Goal: Transaction & Acquisition: Obtain resource

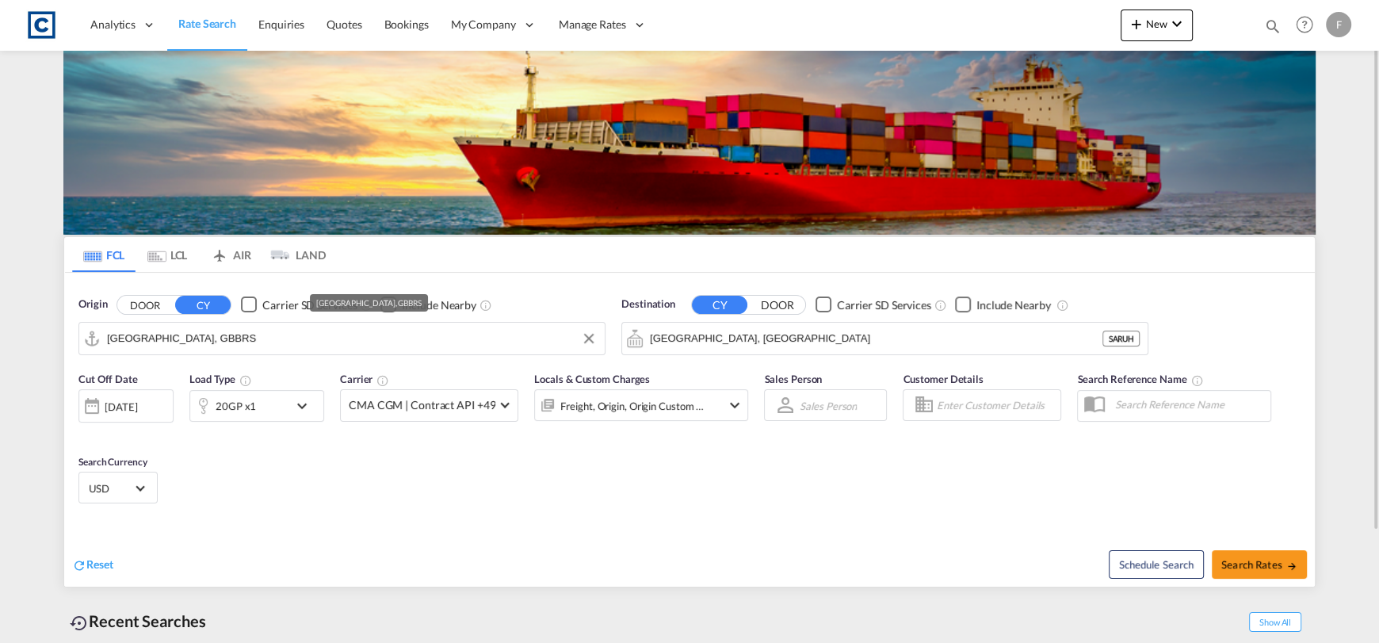
click at [194, 345] on input "[GEOGRAPHIC_DATA], GBBRS" at bounding box center [352, 338] width 490 height 24
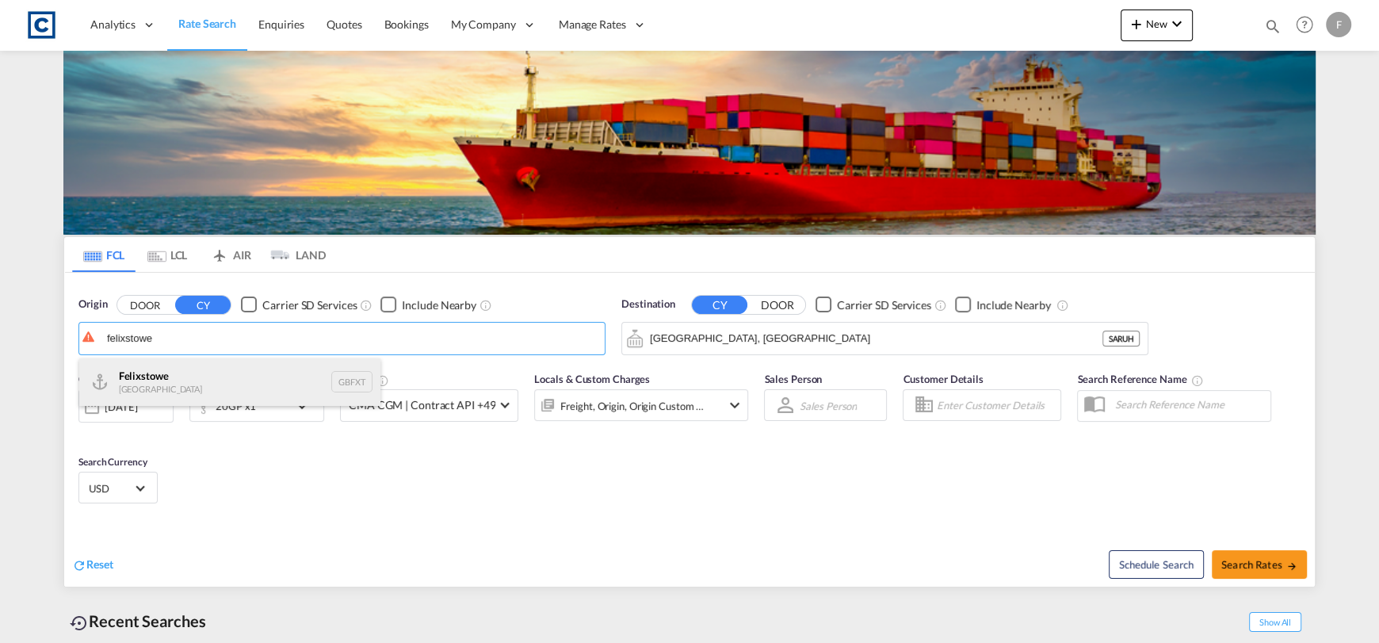
click at [253, 383] on div "Felixstowe [GEOGRAPHIC_DATA] GBFXT" at bounding box center [229, 382] width 301 height 48
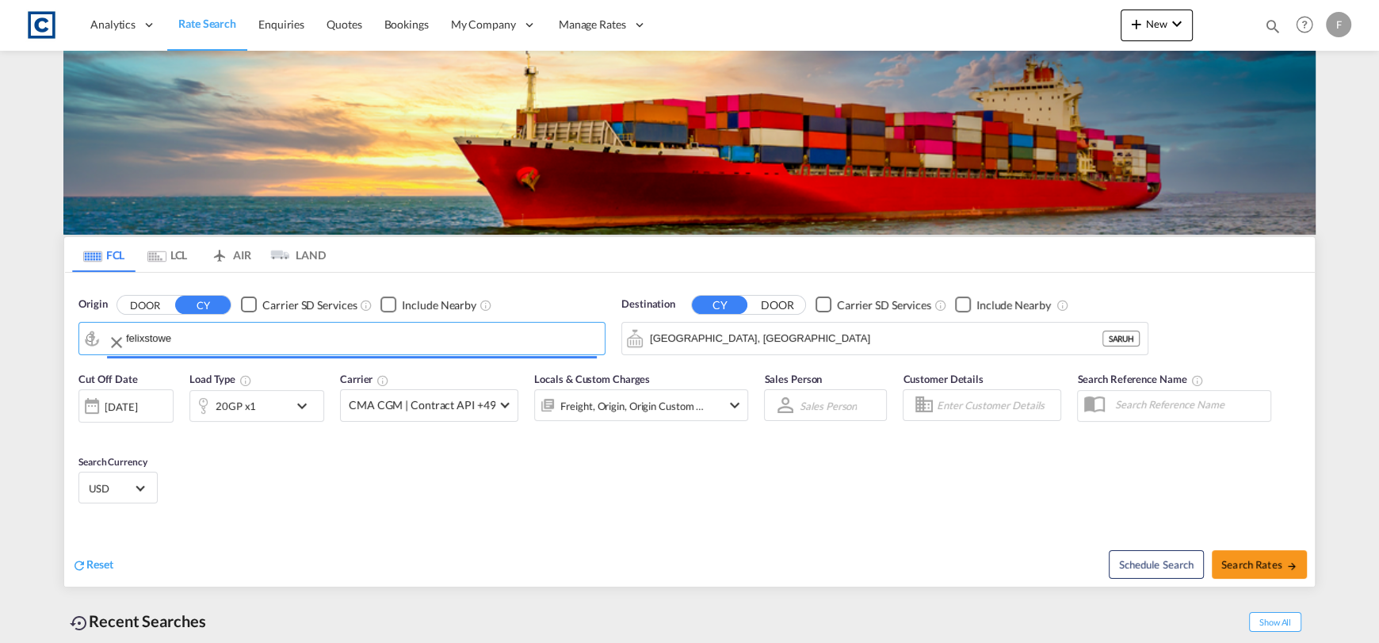
type input "Felixstowe, GBFXT"
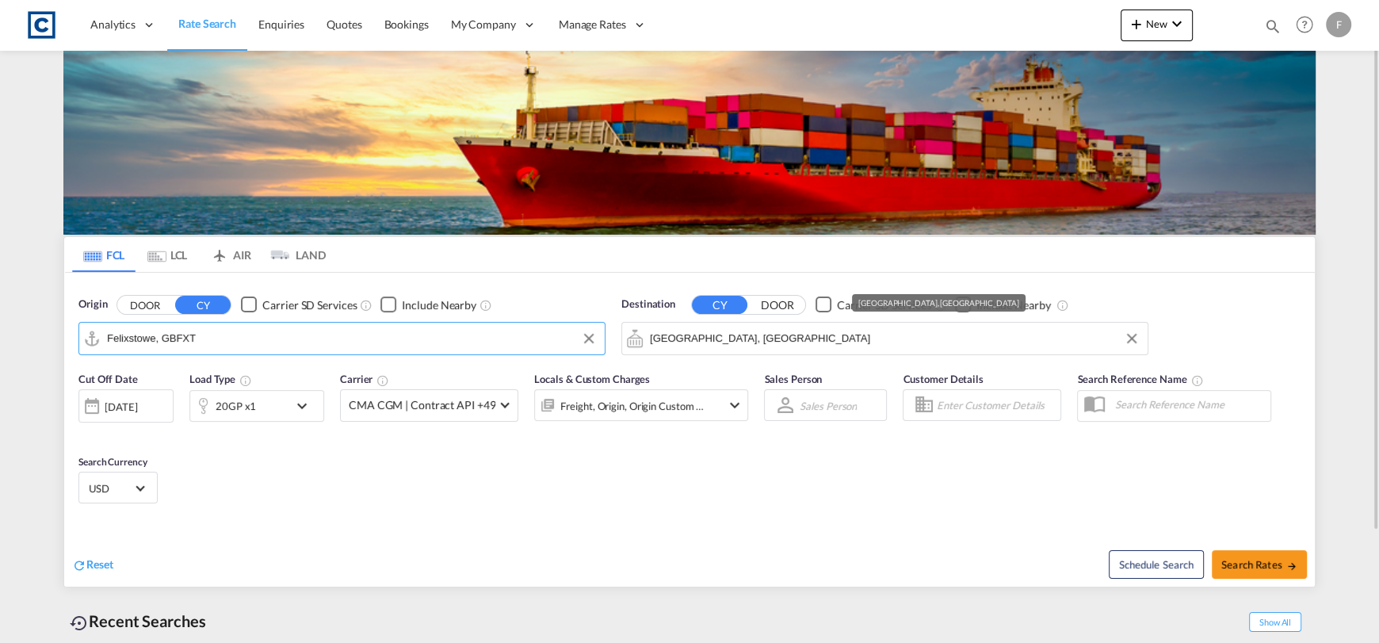
click at [738, 328] on input "[GEOGRAPHIC_DATA], [GEOGRAPHIC_DATA]" at bounding box center [895, 338] width 490 height 24
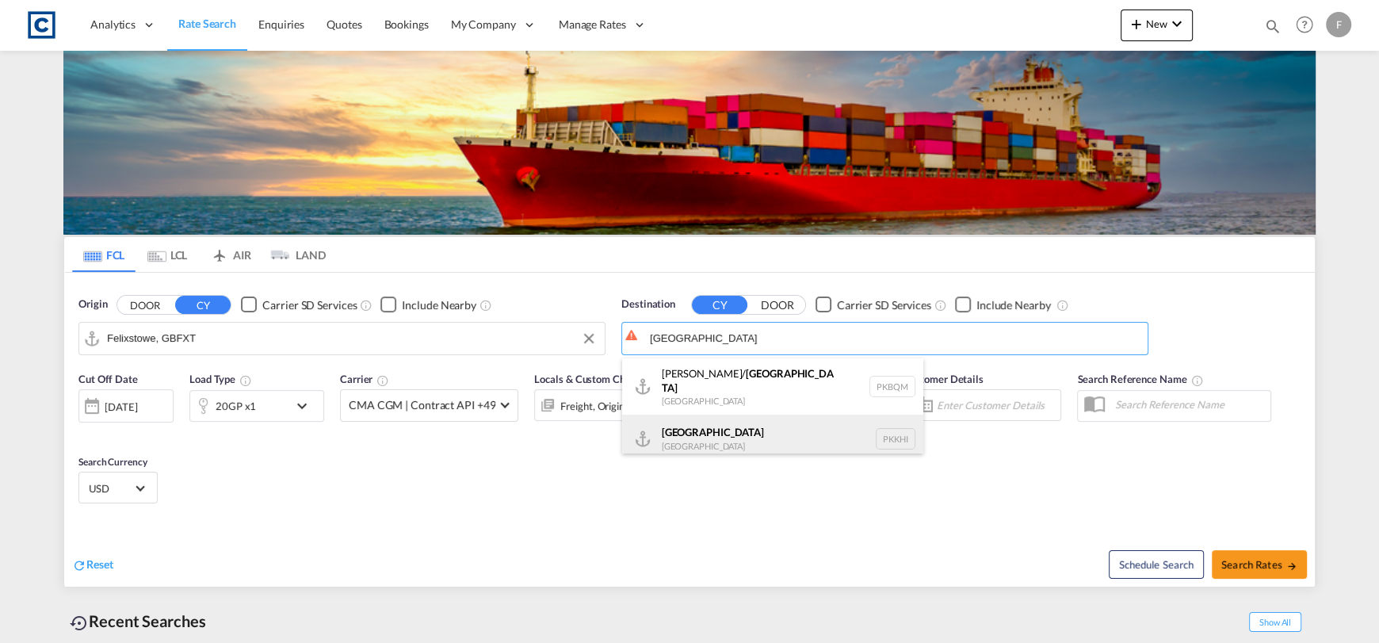
click at [761, 421] on div "Karachi [GEOGRAPHIC_DATA] PKKHI" at bounding box center [772, 438] width 301 height 48
type input "[GEOGRAPHIC_DATA], PKKHI"
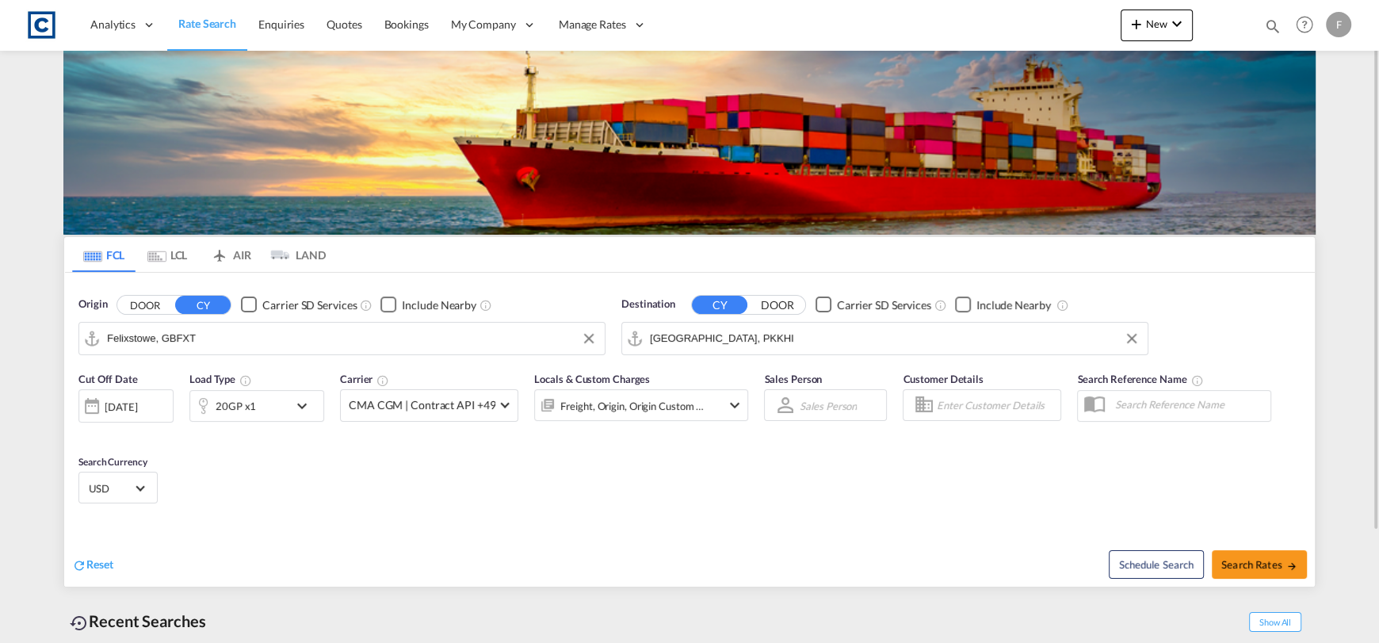
click at [243, 395] on div "20GP x1" at bounding box center [236, 406] width 40 height 22
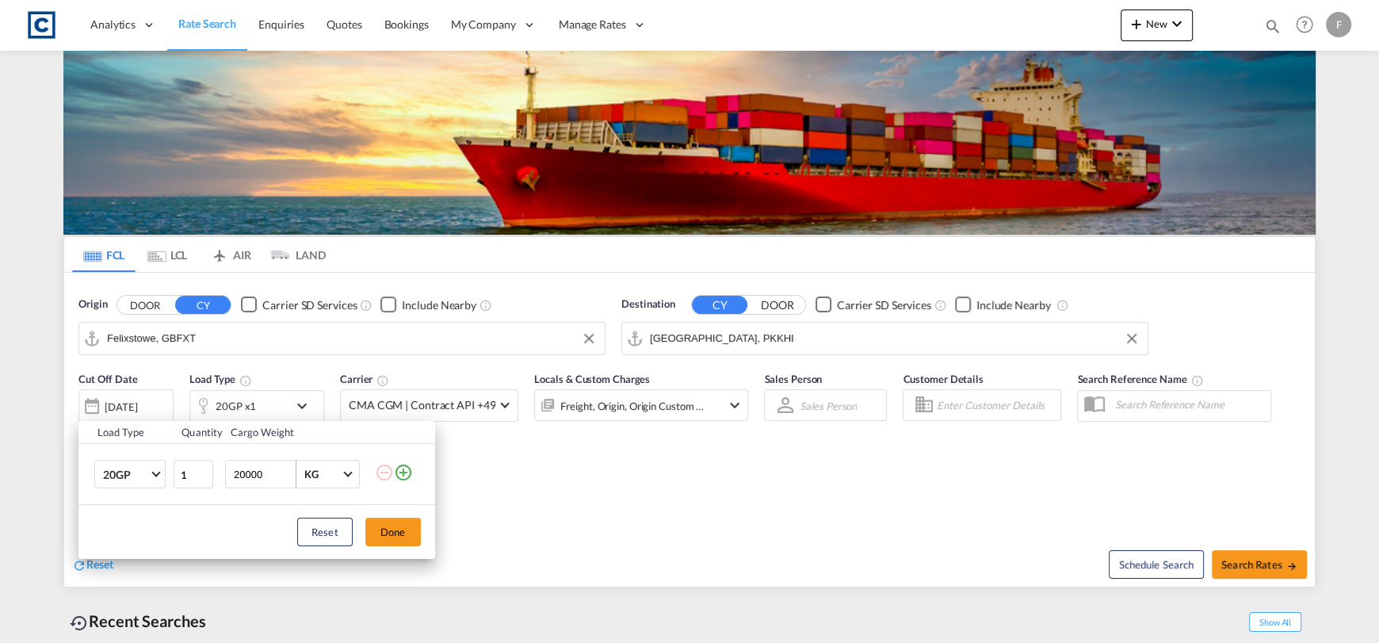
click at [398, 469] on md-icon "icon-plus-circle-outline" at bounding box center [403, 472] width 19 height 19
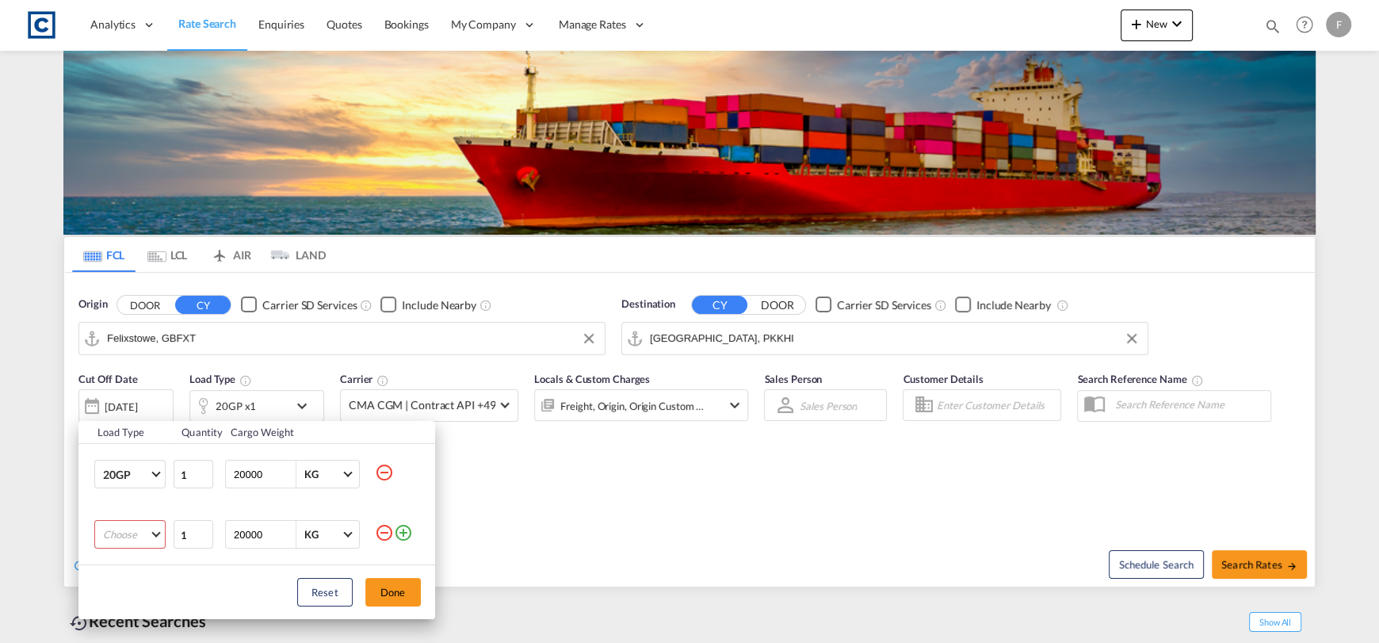
click at [124, 540] on md-select "Choose 20GP 40GP 40HC 45HC 20RE 40RE 40HR 20OT 40OT 20FR 40FR 40NR 20NR 45S 20T…" at bounding box center [129, 534] width 71 height 29
click at [147, 524] on md-option "40HC" at bounding box center [144, 527] width 108 height 38
drag, startPoint x: 387, startPoint y: 595, endPoint x: 250, endPoint y: 545, distance: 146.6
click at [387, 595] on button "Done" at bounding box center [392, 592] width 55 height 29
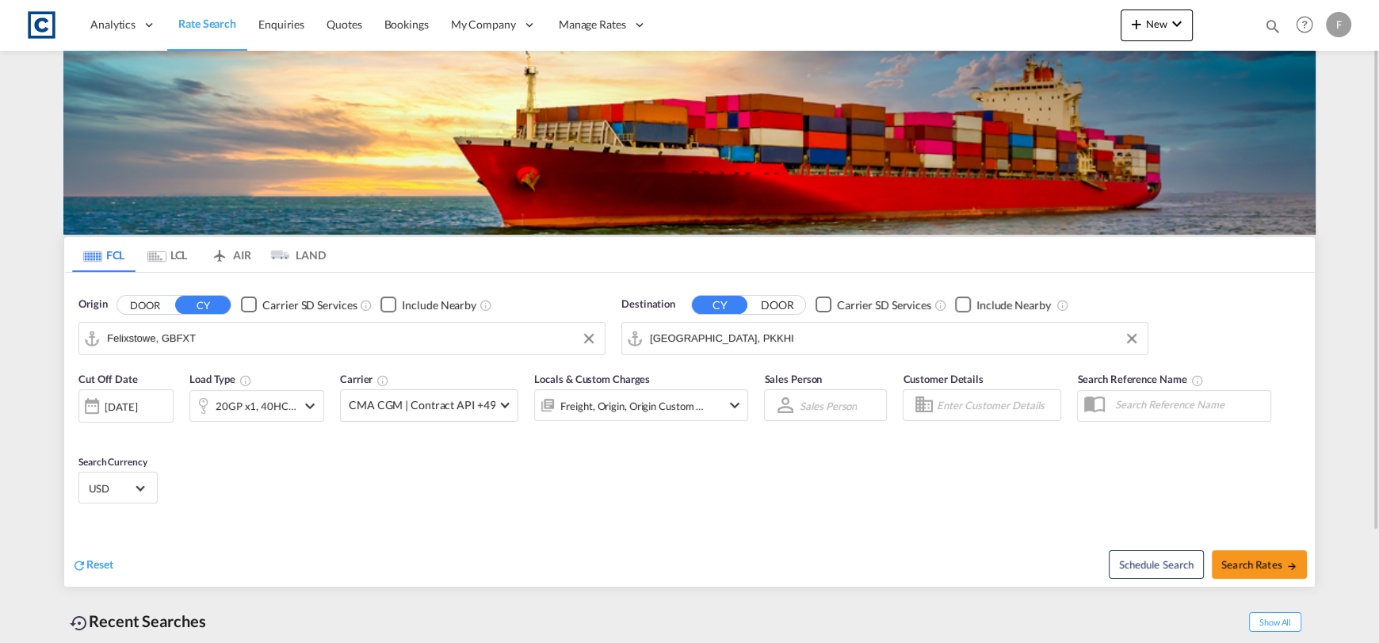
click at [137, 400] on div "[DATE]" at bounding box center [121, 406] width 32 height 14
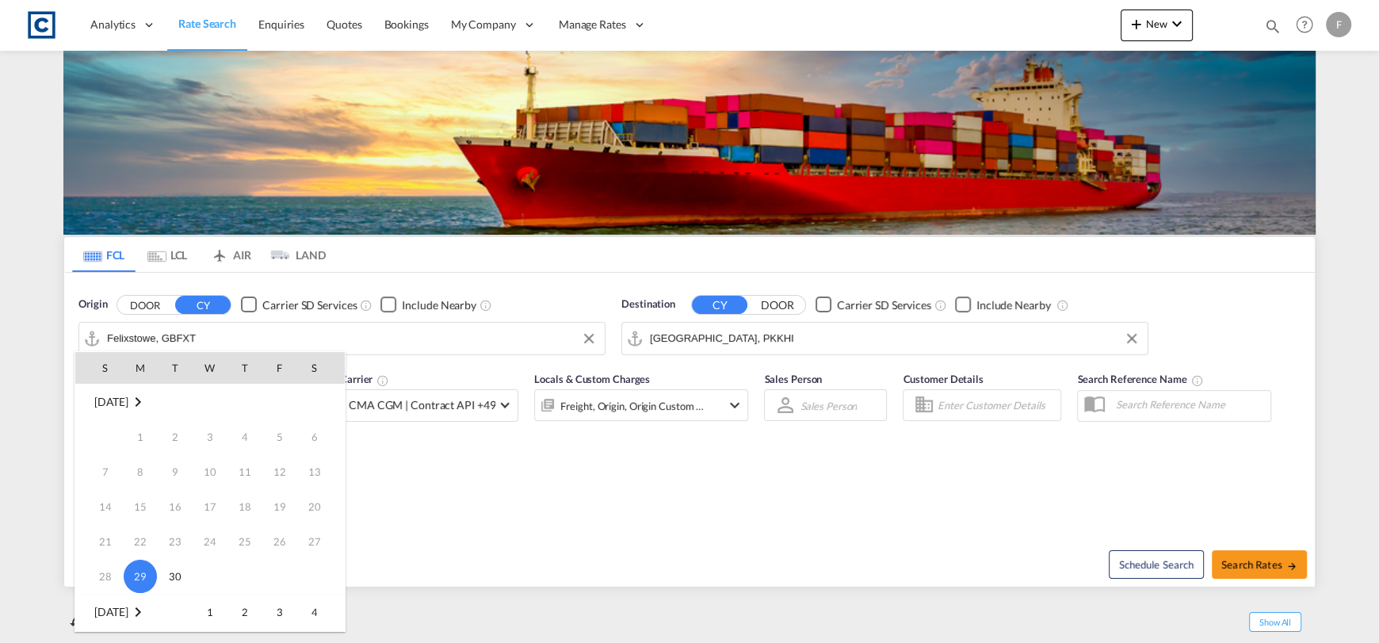
scroll to position [78, 0]
click at [210, 530] on span "1" at bounding box center [210, 533] width 32 height 32
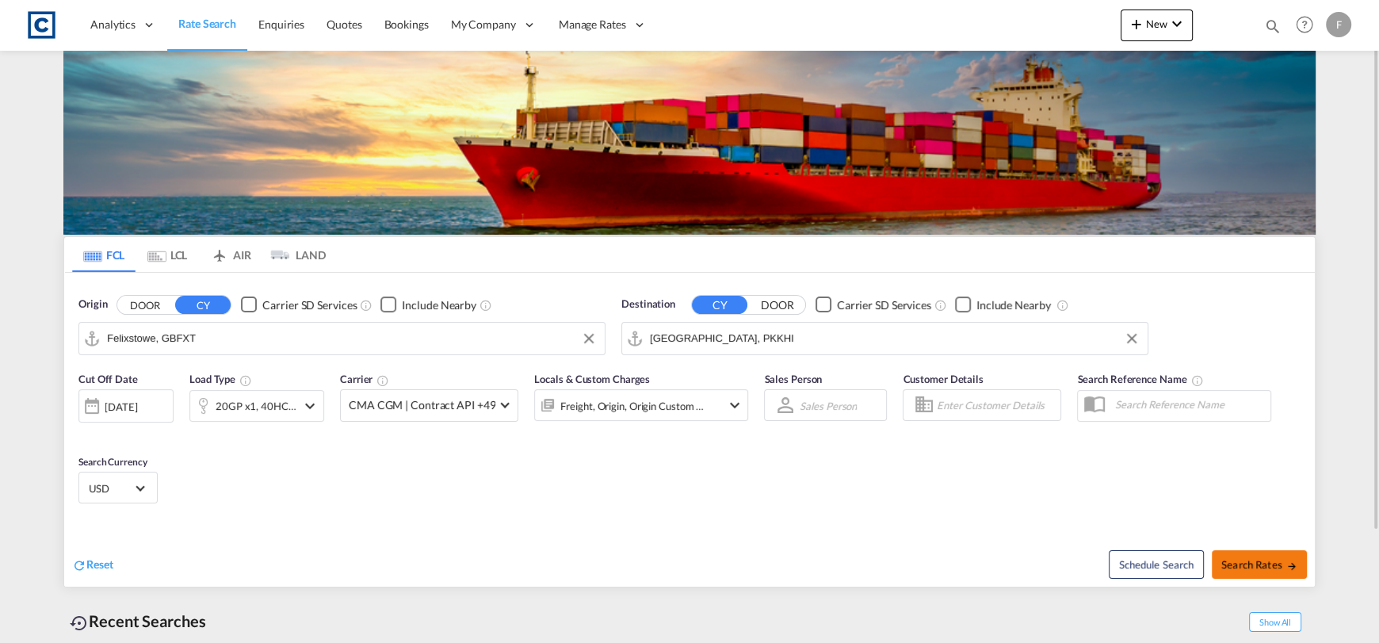
click at [1272, 570] on button "Search Rates" at bounding box center [1258, 564] width 95 height 29
type input "GBFXT to PKKHI / [DATE]"
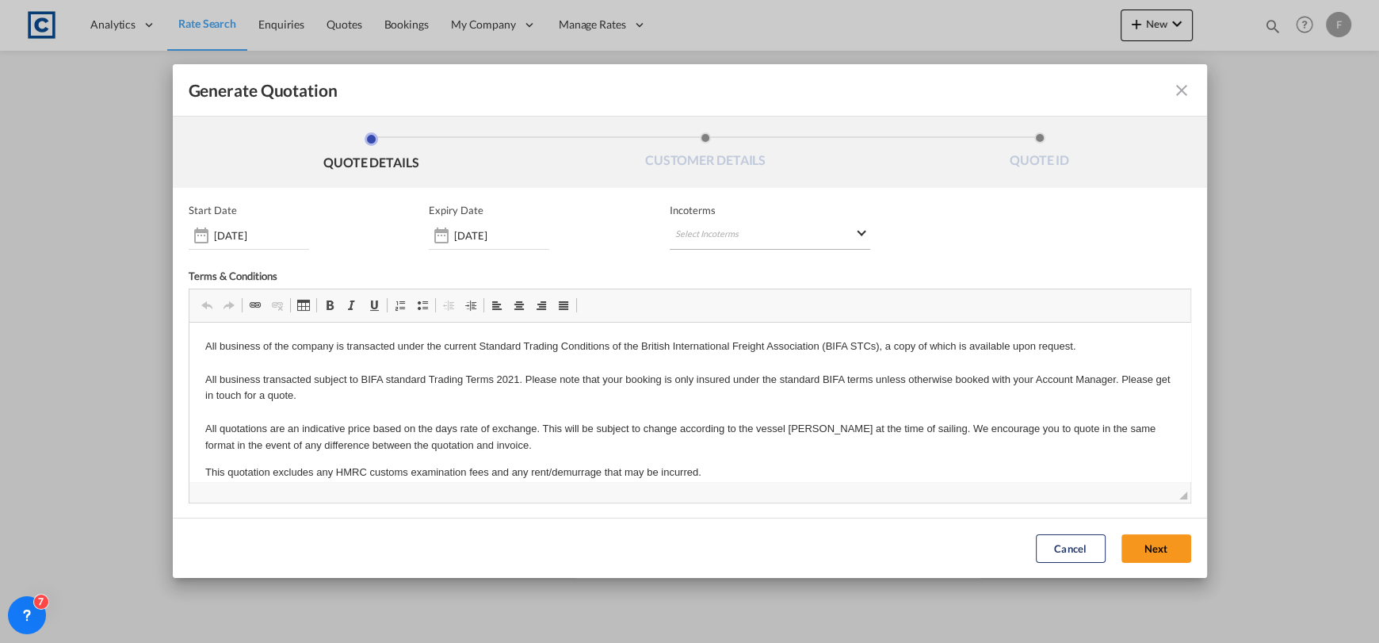
click at [747, 231] on md-select "Select Incoterms DAP - import Delivered at Place CIP - import Carriage and Insu…" at bounding box center [769, 235] width 200 height 29
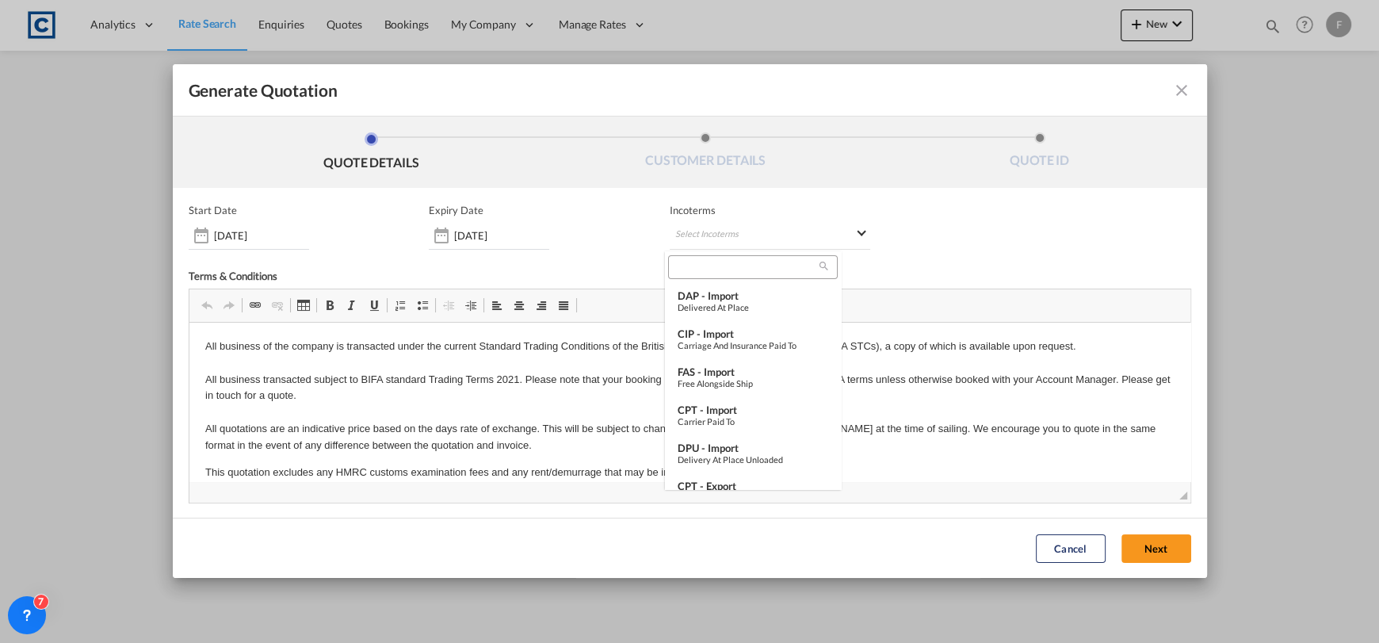
click at [736, 267] on input "search" at bounding box center [746, 267] width 147 height 14
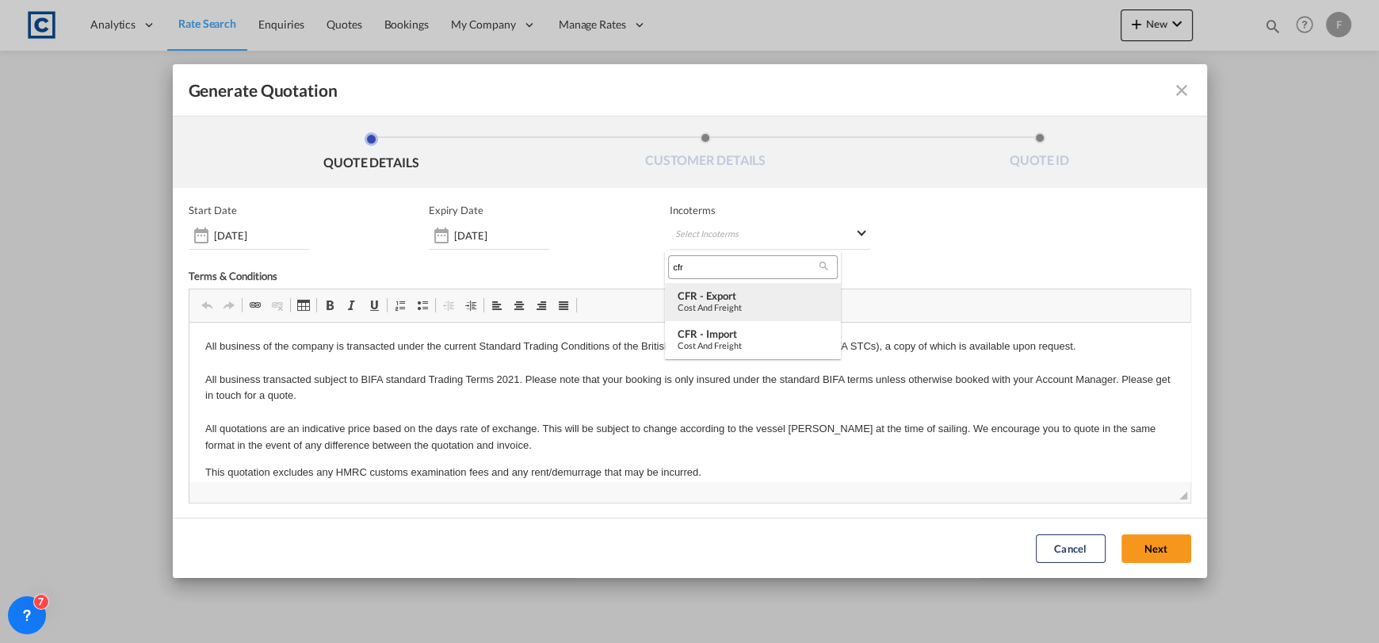
type input "cfr"
click at [758, 307] on div "Cost and Freight" at bounding box center [752, 307] width 151 height 10
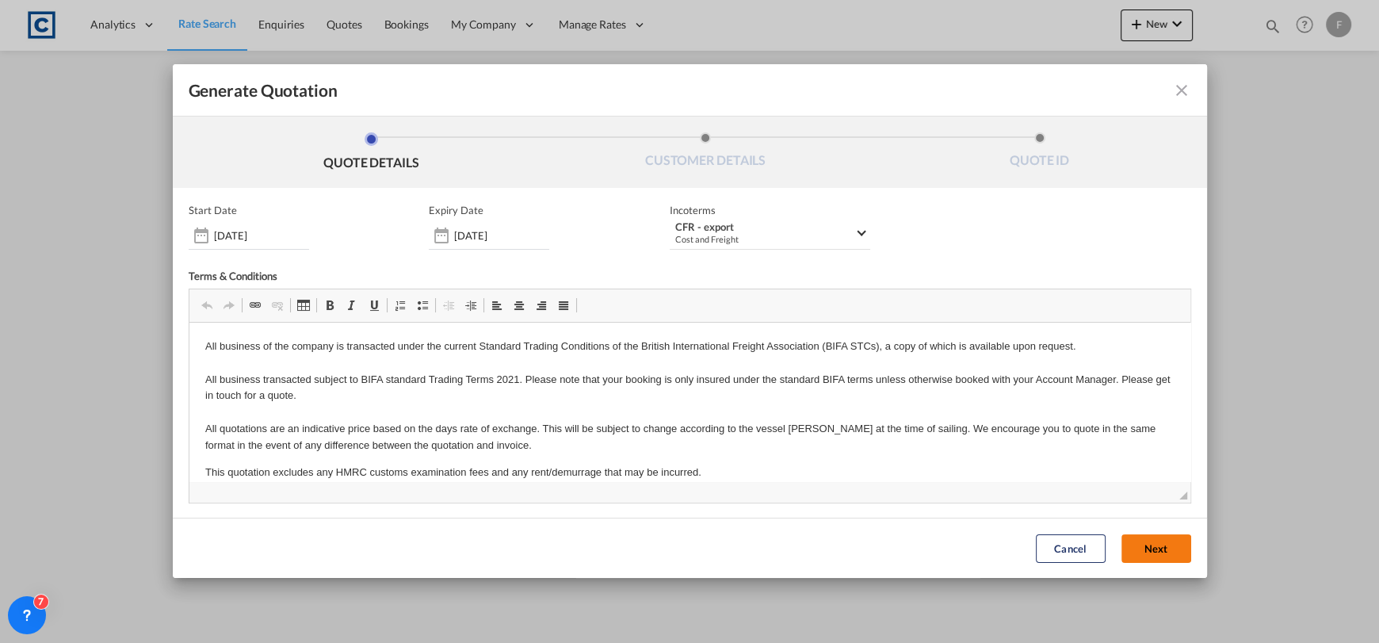
click at [1134, 541] on button "Next" at bounding box center [1156, 548] width 70 height 29
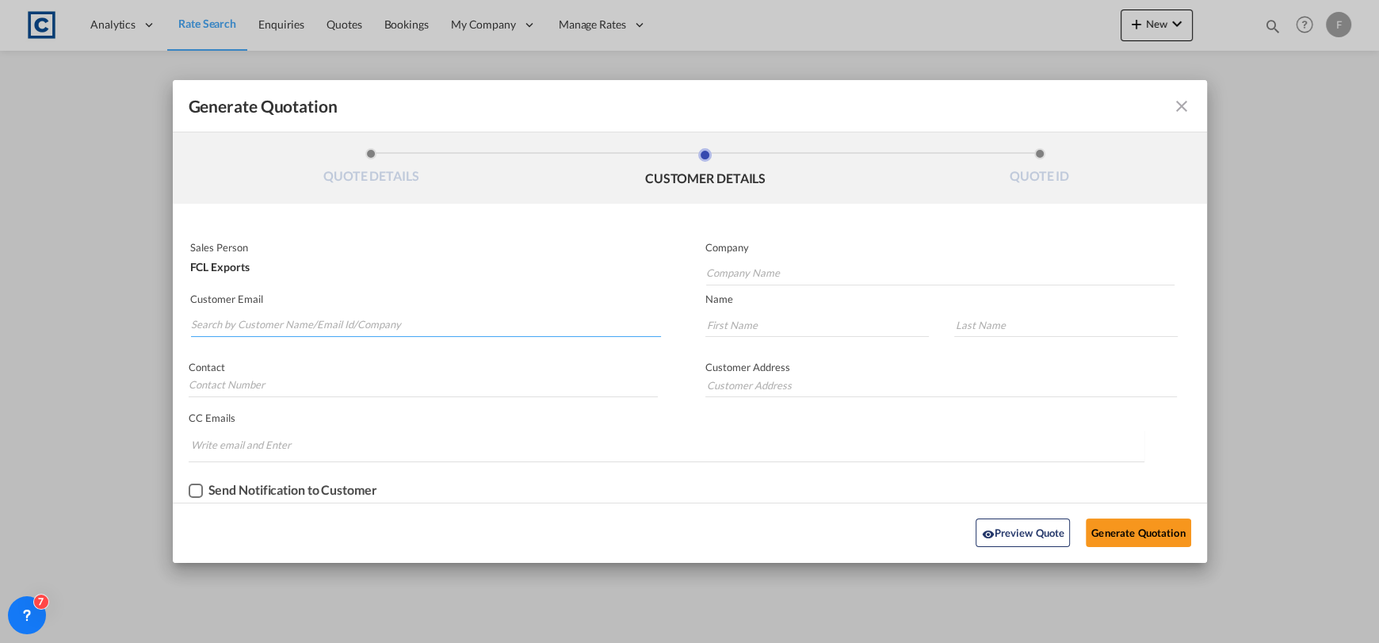
click at [451, 313] on input "Search by Customer Name/Email Id/Company" at bounding box center [426, 325] width 471 height 24
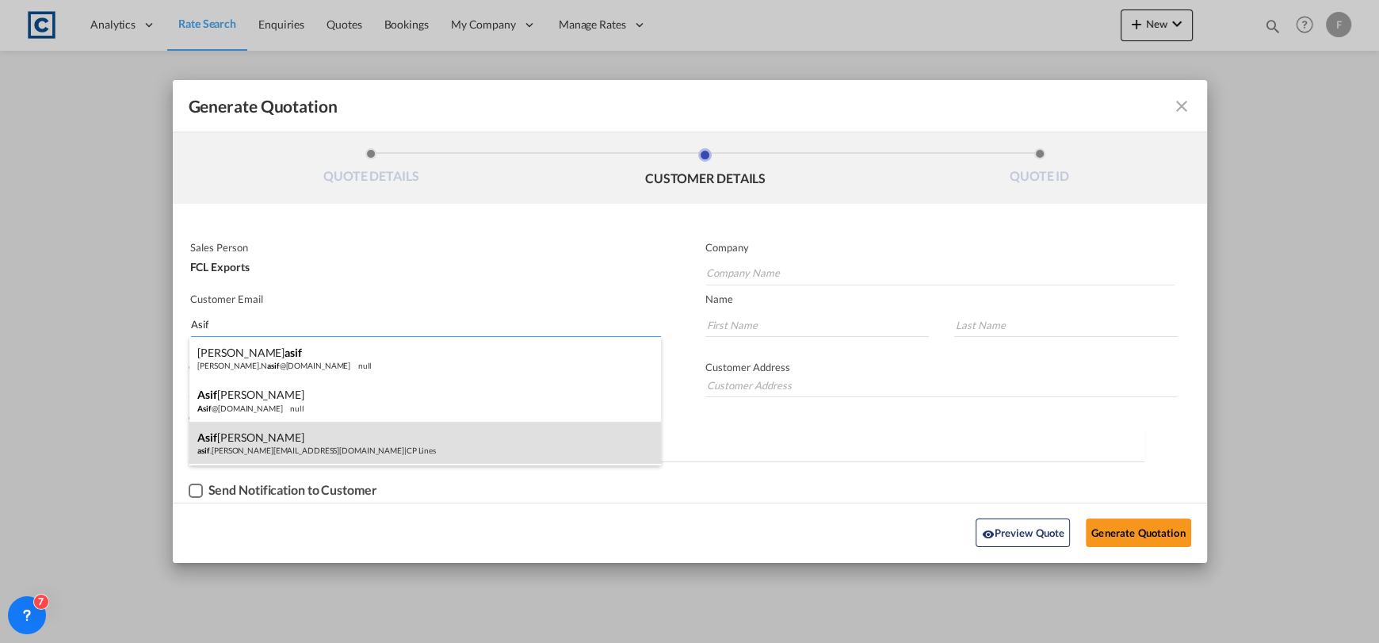
type input "Asif"
click at [457, 432] on div "[PERSON_NAME] [PERSON_NAME] .[PERSON_NAME][EMAIL_ADDRESS][DOMAIN_NAME] | CP Lin…" at bounding box center [424, 442] width 471 height 43
type input "CP Lines"
type input "[EMAIL_ADDRESS][PERSON_NAME][DOMAIN_NAME]"
type input "Asif"
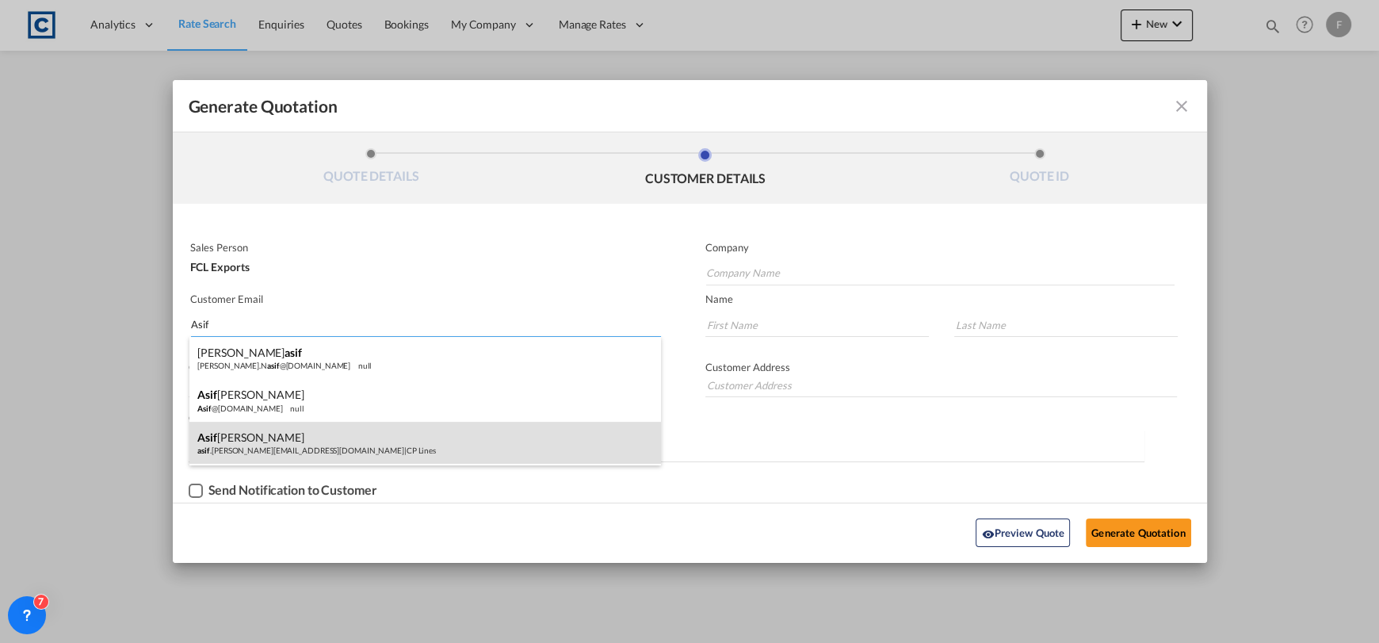
type input "[PERSON_NAME]"
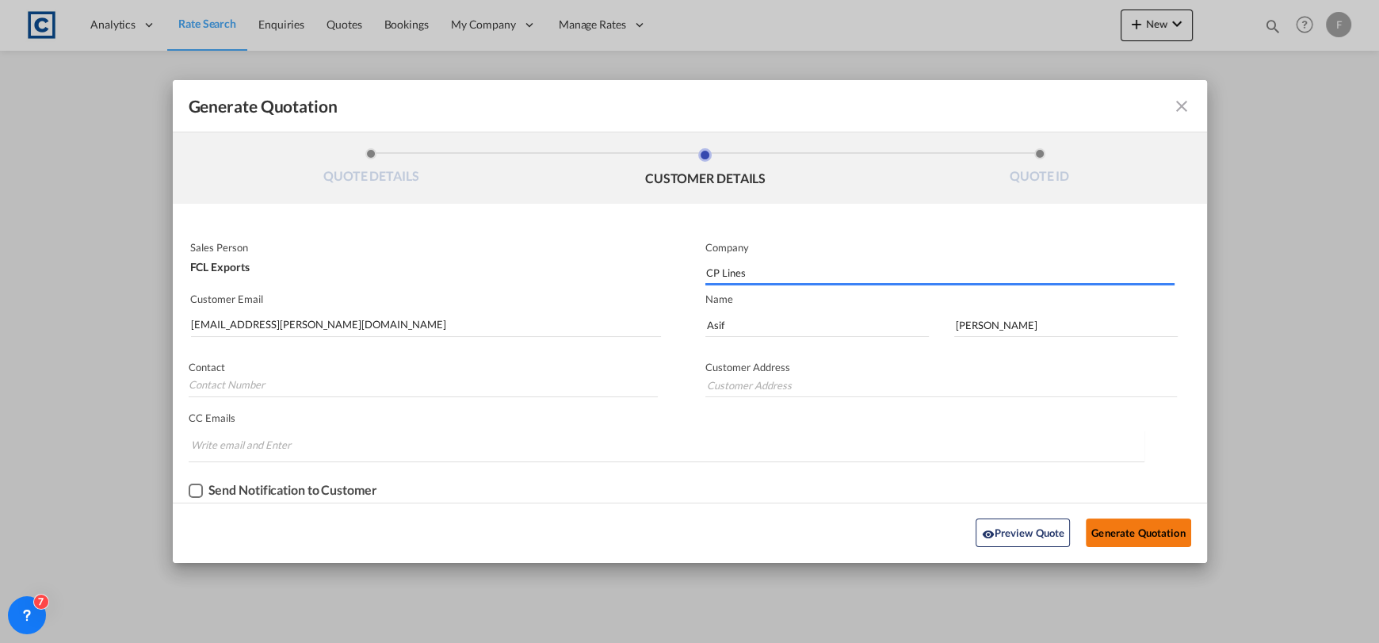
click at [1161, 522] on button "Generate Quotation" at bounding box center [1137, 532] width 105 height 29
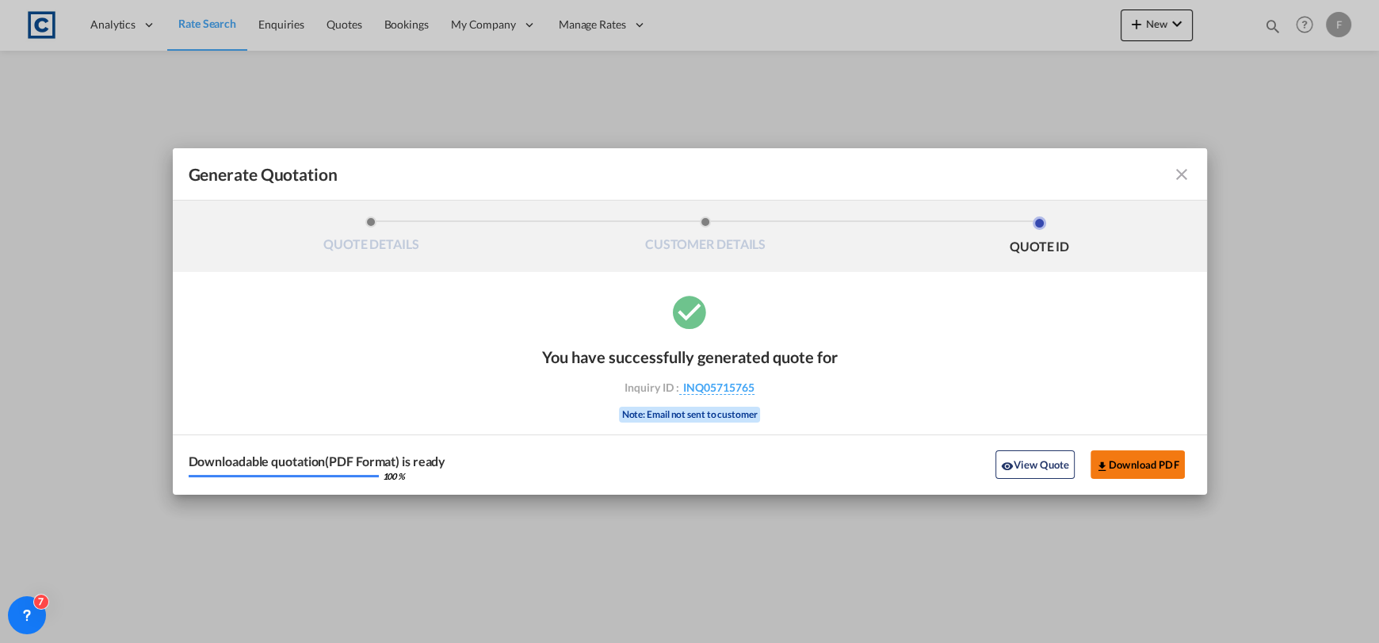
click at [1133, 458] on button "Download PDF" at bounding box center [1137, 464] width 94 height 29
